Goal: Information Seeking & Learning: Understand process/instructions

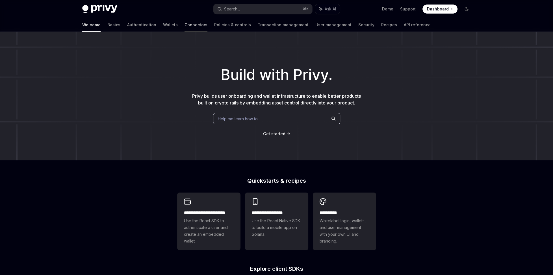
click at [184, 25] on link "Connectors" at bounding box center [195, 25] width 23 height 14
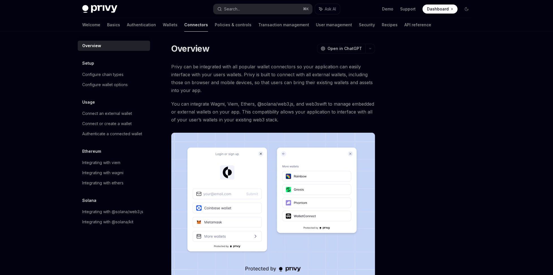
click at [134, 25] on div "Welcome Basics Authentication Wallets Connectors Policies & controls Transactio…" at bounding box center [256, 25] width 349 height 14
click at [163, 27] on link "Wallets" at bounding box center [170, 25] width 15 height 14
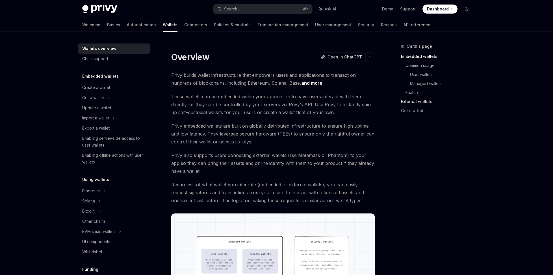
click at [417, 103] on link "External wallets" at bounding box center [438, 101] width 75 height 9
click at [100, 140] on div "Enabling server-side access to user wallets" at bounding box center [114, 142] width 64 height 14
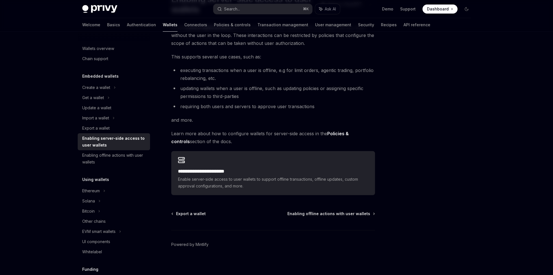
scroll to position [62, 0]
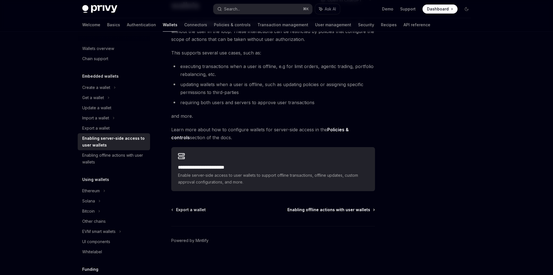
click at [338, 212] on span "Enabling offline actions with user wallets" at bounding box center [328, 210] width 83 height 6
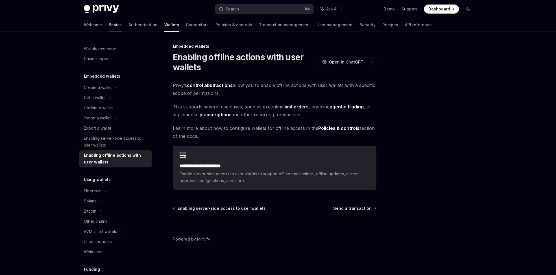
click at [109, 24] on link "Basics" at bounding box center [115, 25] width 13 height 14
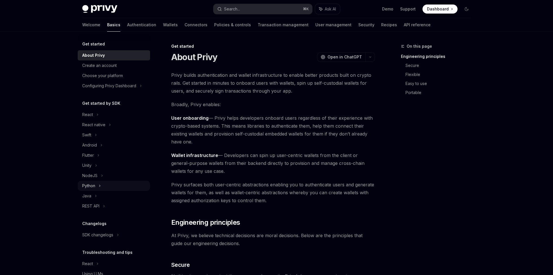
scroll to position [6, 0]
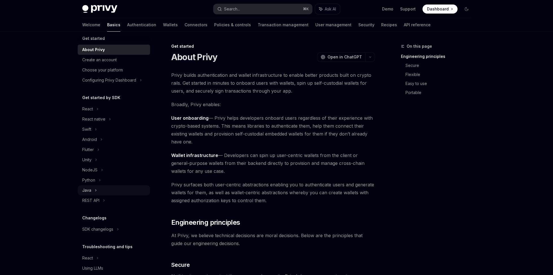
click at [86, 188] on div "Java" at bounding box center [86, 190] width 9 height 7
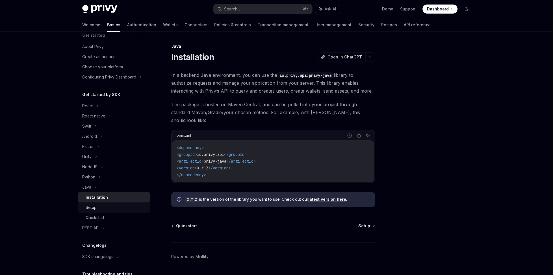
scroll to position [15, 0]
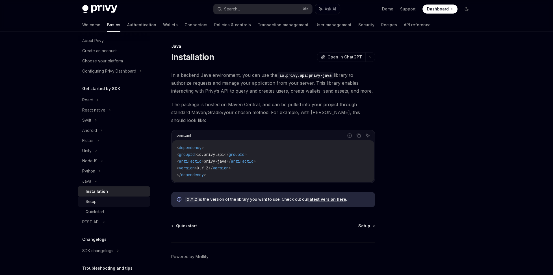
click at [128, 211] on div "Quickstart" at bounding box center [116, 211] width 61 height 7
type textarea "*"
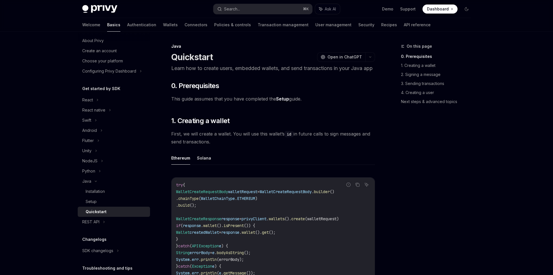
scroll to position [142, 0]
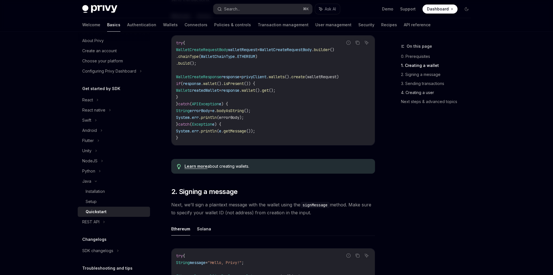
click at [418, 91] on link "4. Creating a user" at bounding box center [438, 92] width 75 height 9
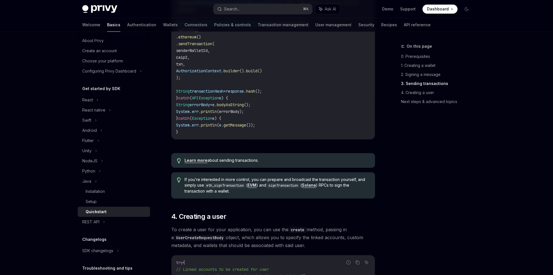
scroll to position [925, 0]
